Goal: Check status: Check status

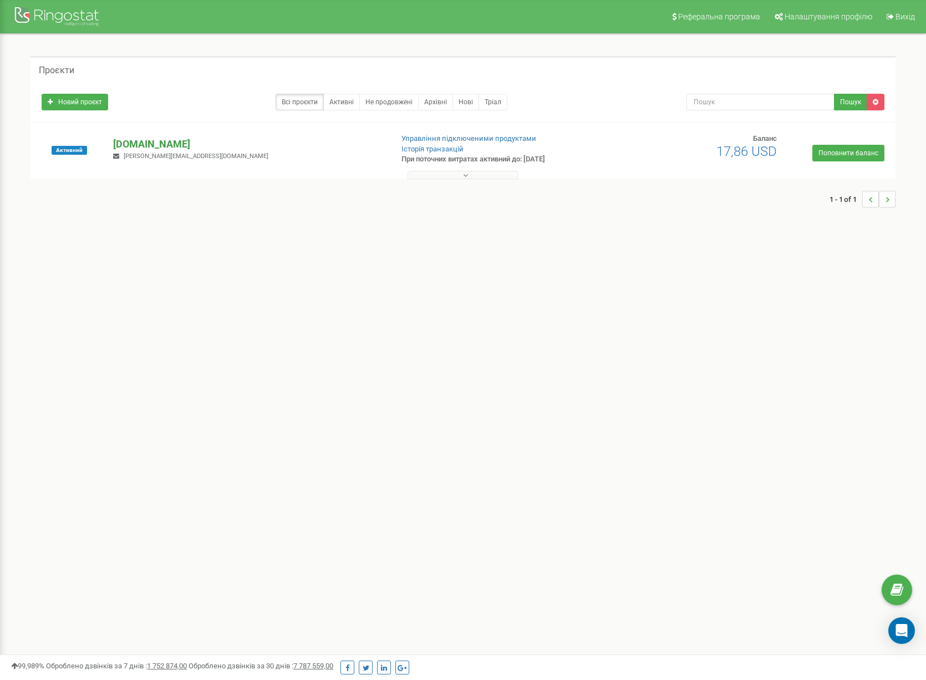
click at [226, 140] on p "[DOMAIN_NAME]" at bounding box center [248, 144] width 270 height 14
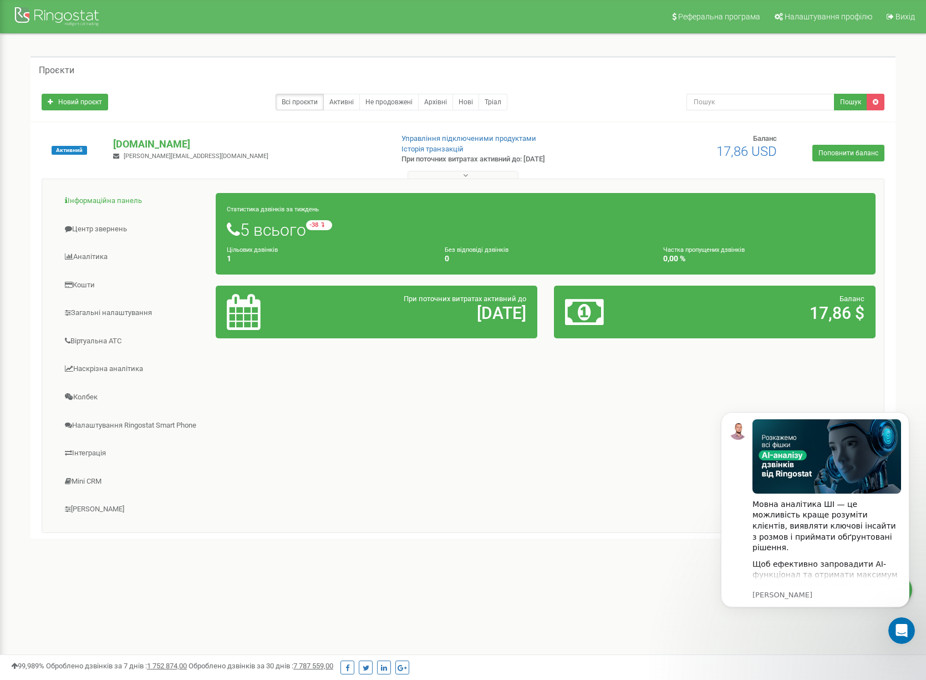
scroll to position [1, 0]
click at [125, 197] on link "Інформаційна панель" at bounding box center [133, 200] width 166 height 27
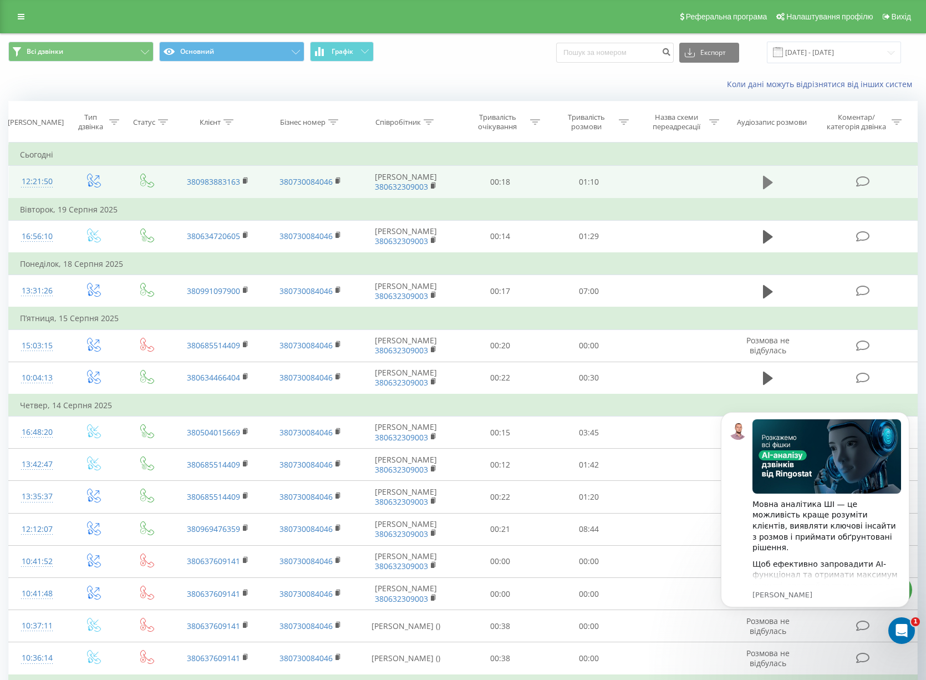
click at [769, 189] on icon at bounding box center [768, 182] width 10 height 13
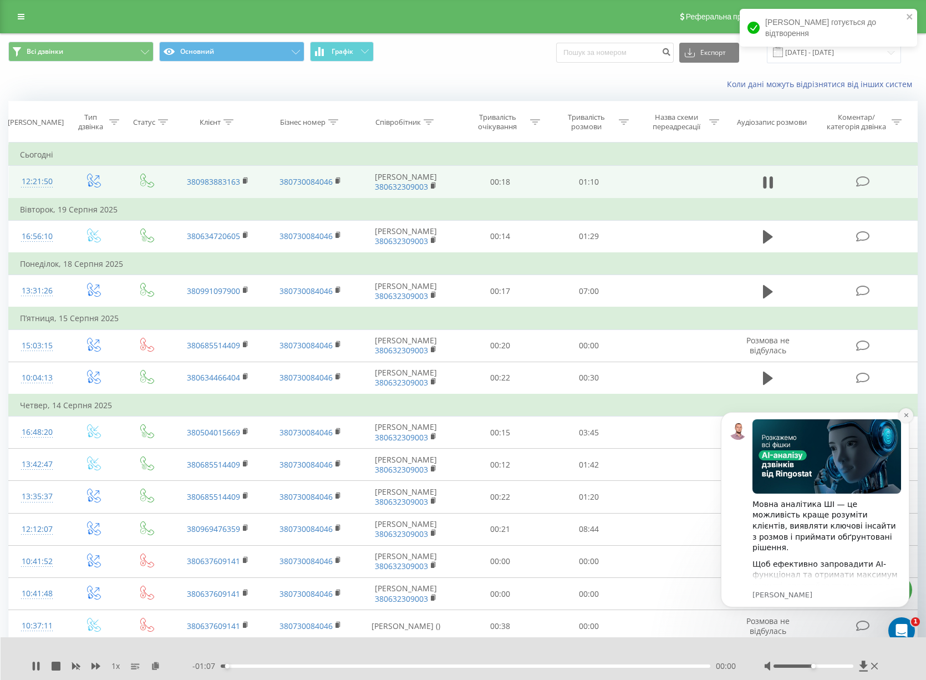
click at [907, 417] on icon "Dismiss notification" at bounding box center [906, 415] width 6 height 6
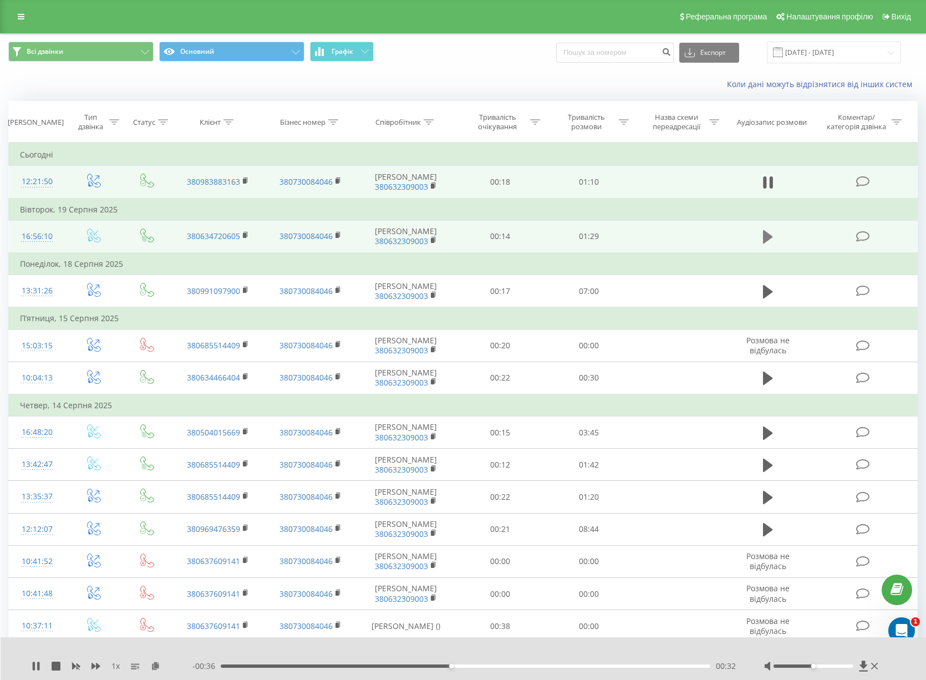
click at [765, 236] on icon at bounding box center [768, 236] width 10 height 13
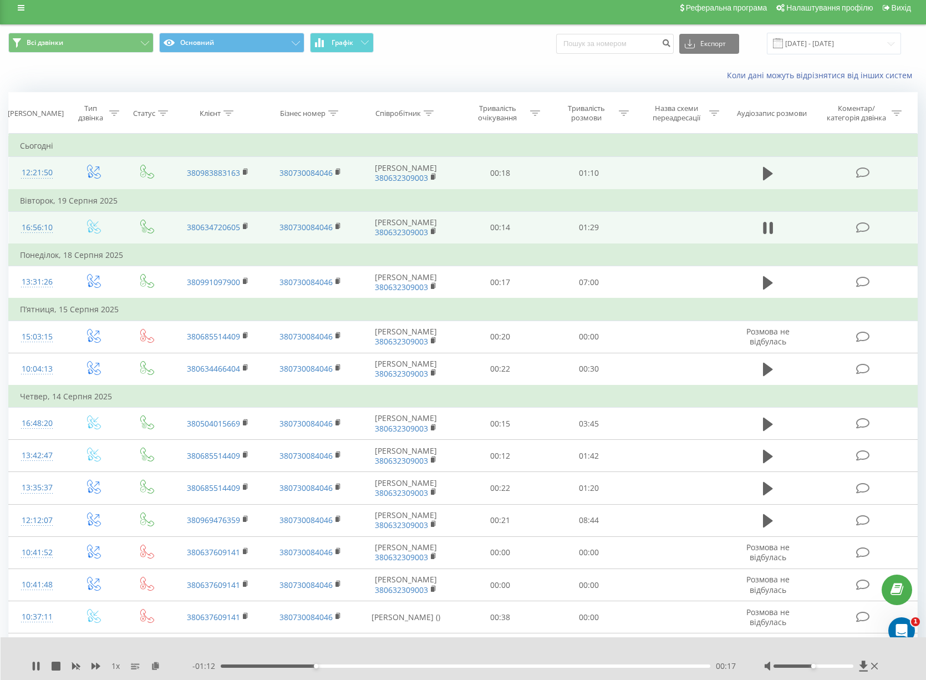
scroll to position [9, 0]
click at [770, 226] on icon at bounding box center [771, 228] width 3 height 12
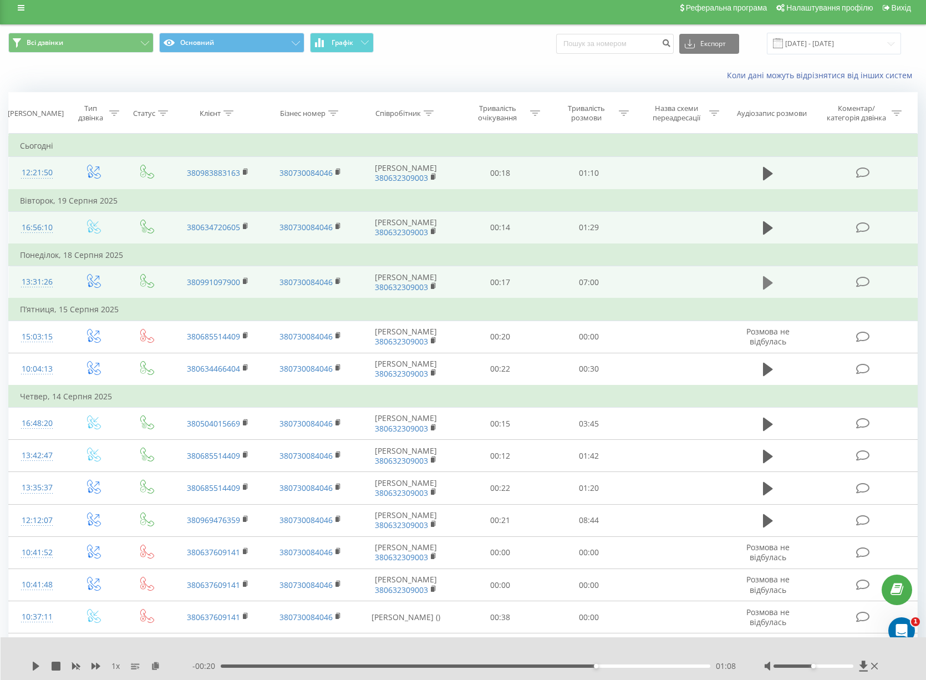
click at [769, 283] on icon at bounding box center [768, 282] width 10 height 13
